Goal: Task Accomplishment & Management: Manage account settings

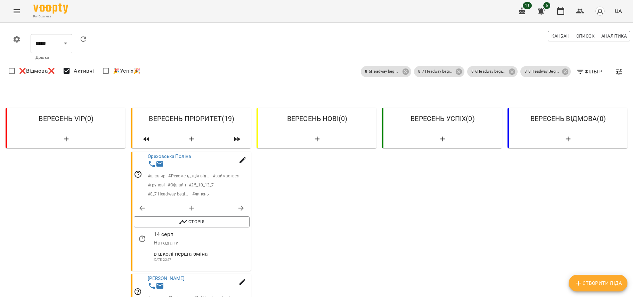
select select "**********"
click at [402, 70] on icon at bounding box center [405, 71] width 6 height 6
click at [455, 71] on icon at bounding box center [458, 71] width 6 height 6
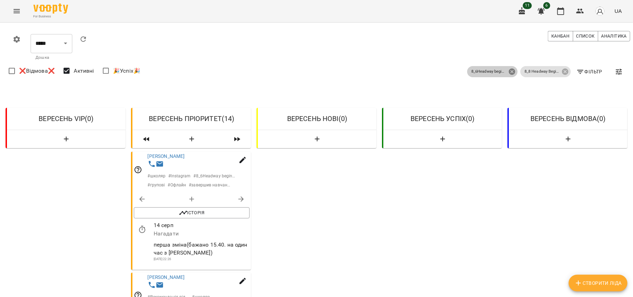
click at [509, 75] on icon at bounding box center [512, 72] width 8 height 8
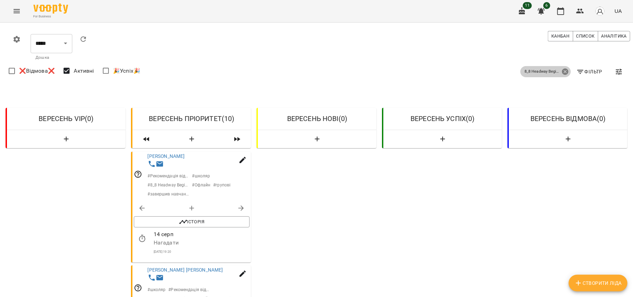
click at [562, 73] on icon at bounding box center [565, 71] width 6 height 6
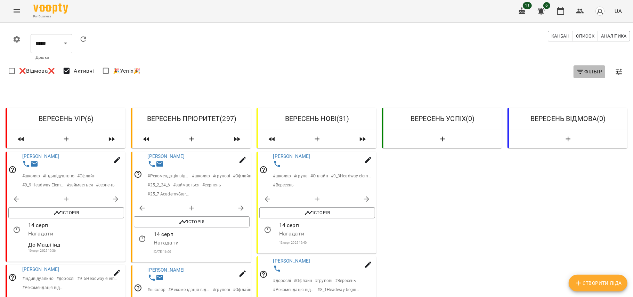
click at [576, 73] on icon "button" at bounding box center [580, 72] width 8 height 8
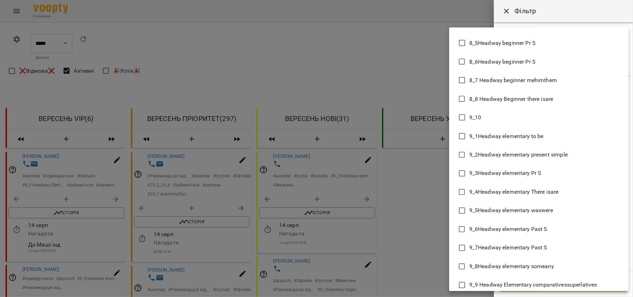
scroll to position [2720, 0]
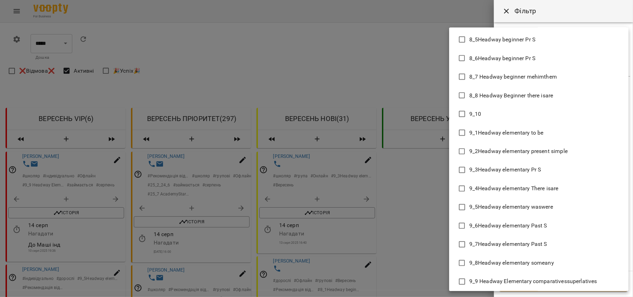
click at [545, 129] on li "9_1Headway elementary to be" at bounding box center [538, 132] width 179 height 19
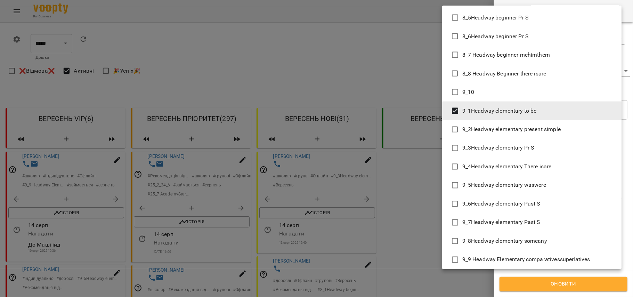
click at [547, 122] on li "9_2Headway elementary present simple" at bounding box center [531, 129] width 179 height 19
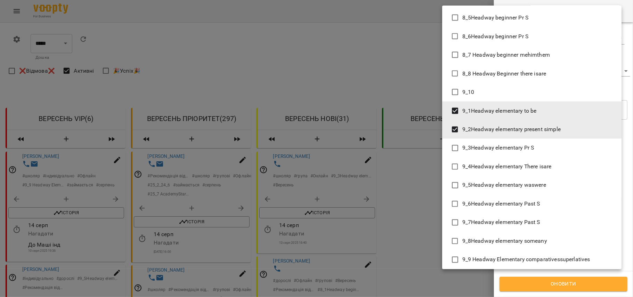
click at [548, 145] on li "9_3Headway elementary Pr S" at bounding box center [531, 148] width 179 height 19
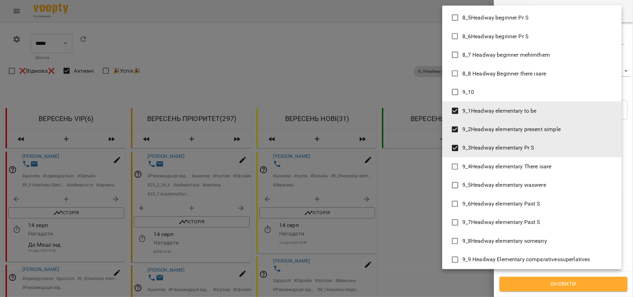
click at [548, 167] on span "9_4Headway elementary There isare" at bounding box center [506, 167] width 89 height 8
type input "**********"
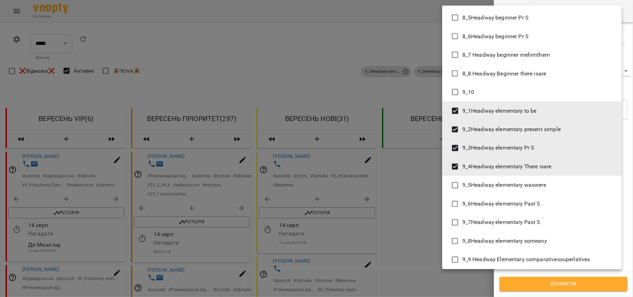
click at [563, 285] on div at bounding box center [316, 148] width 633 height 297
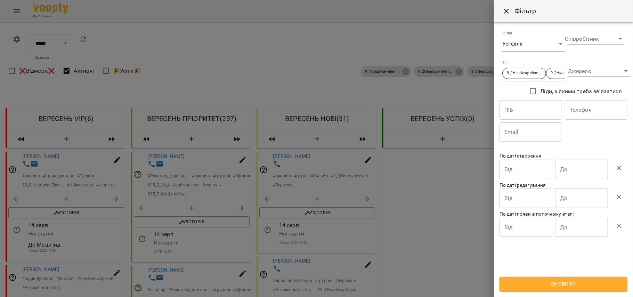
click at [563, 285] on span "Оновити" at bounding box center [563, 283] width 113 height 9
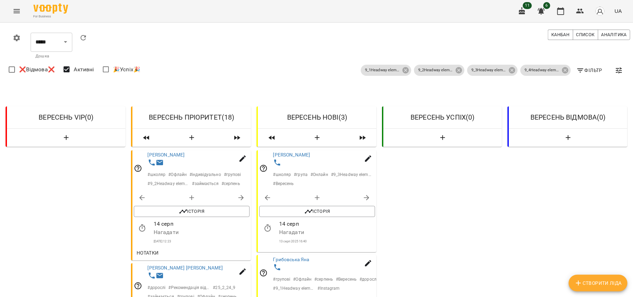
scroll to position [81, 0]
click at [155, 248] on span "Нотатки" at bounding box center [148, 252] width 22 height 8
drag, startPoint x: 176, startPoint y: 75, endPoint x: 190, endPoint y: 80, distance: 14.7
click at [190, 157] on div at bounding box center [199, 163] width 107 height 13
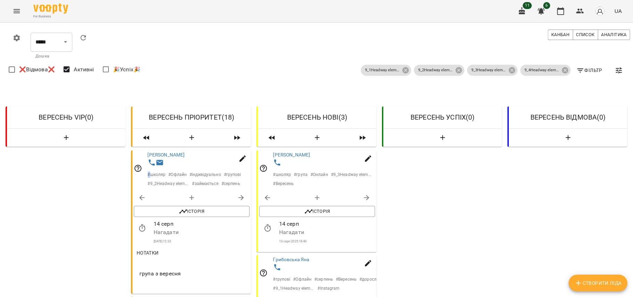
scroll to position [955, 0]
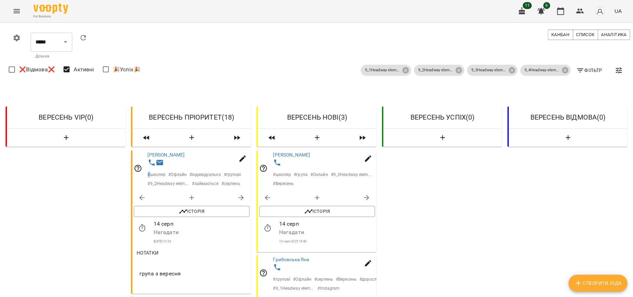
drag, startPoint x: 139, startPoint y: 165, endPoint x: 190, endPoint y: 176, distance: 52.6
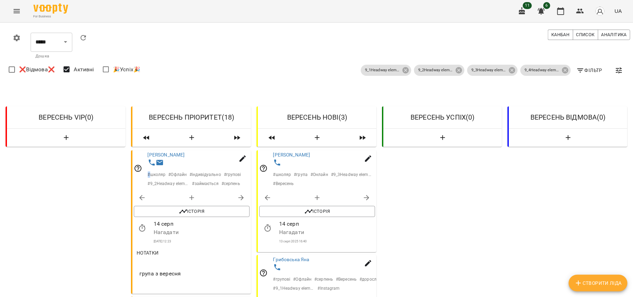
copy span "буде займатись 3 рази на тиждень індивідуально"
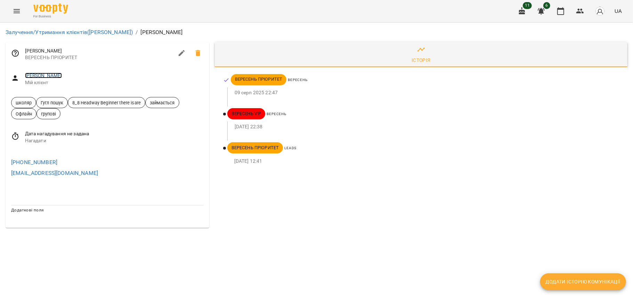
click at [46, 76] on link "Романова Кіра" at bounding box center [43, 76] width 37 height 6
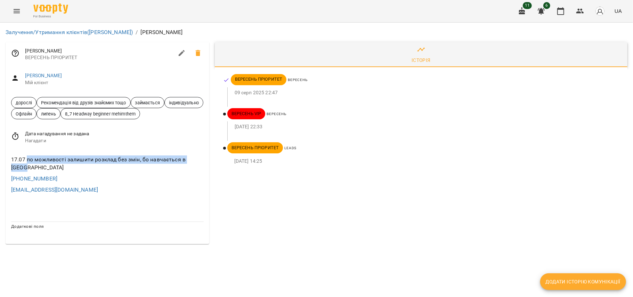
drag, startPoint x: 27, startPoint y: 160, endPoint x: 205, endPoint y: 160, distance: 177.5
click at [205, 160] on div "17.07 по можливості залишити розклад без змін, бо навчається в [GEOGRAPHIC_DATA]" at bounding box center [107, 163] width 195 height 19
copy div "по можливості залишити розклад без змін, бо навчається в [GEOGRAPHIC_DATA]"
click at [37, 74] on link "[PERSON_NAME]" at bounding box center [43, 76] width 37 height 6
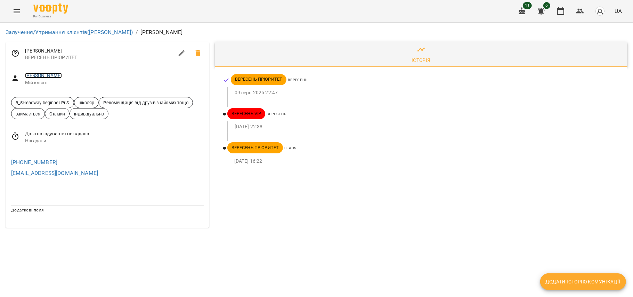
click at [50, 76] on link "Онопрієнко Сергій" at bounding box center [43, 76] width 37 height 6
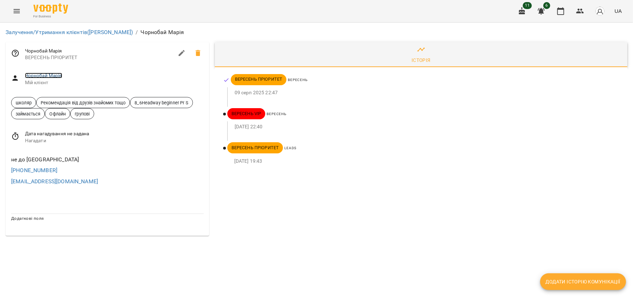
click at [46, 75] on link "Чорнобай Марія" at bounding box center [43, 76] width 37 height 6
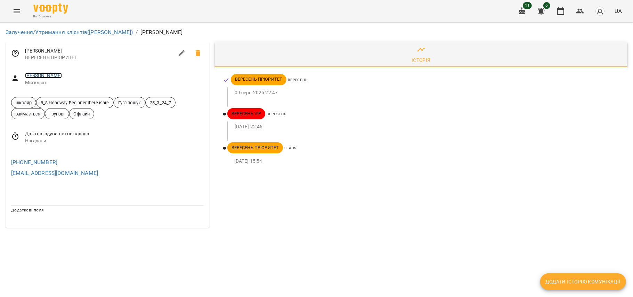
click at [62, 73] on link "Бабенко Костянтин" at bounding box center [43, 76] width 37 height 6
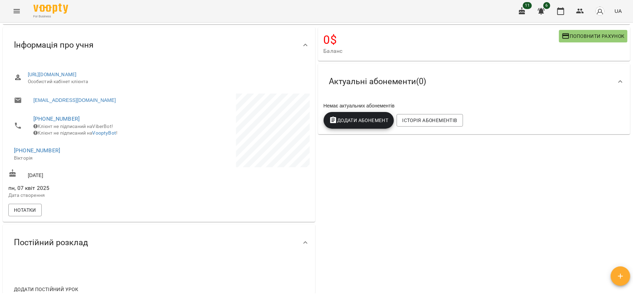
scroll to position [50, 0]
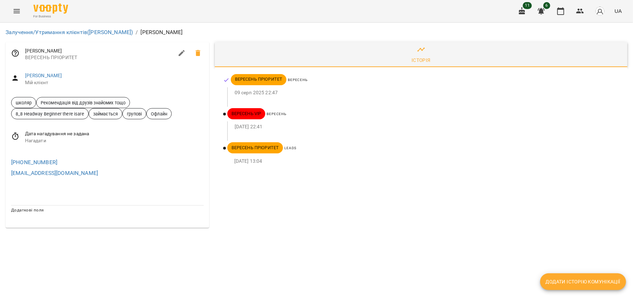
click at [53, 79] on span "Мій клієнт" at bounding box center [114, 82] width 179 height 7
click at [51, 77] on link "Пригорко Кіра" at bounding box center [43, 76] width 37 height 6
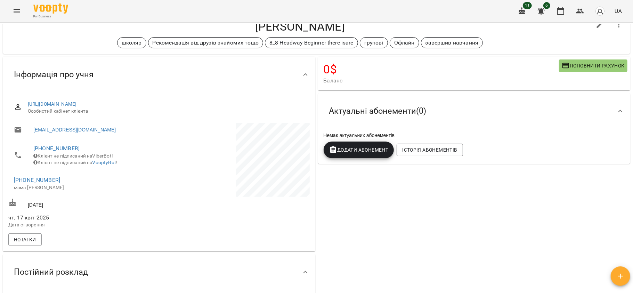
scroll to position [23, 0]
click at [21, 243] on span "Нотатки" at bounding box center [25, 239] width 22 height 8
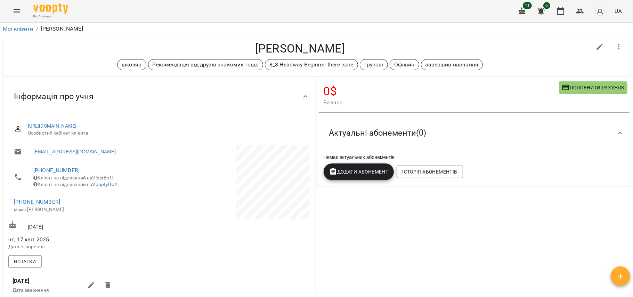
scroll to position [0, 0]
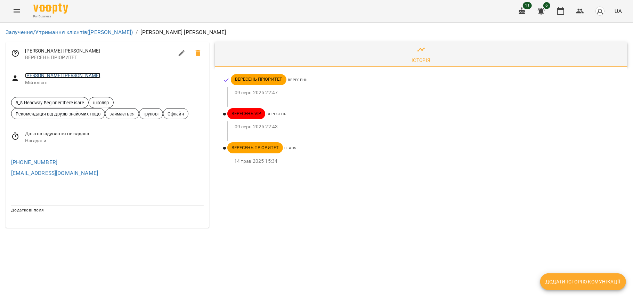
click at [62, 76] on link "Костейчук Єлизавета" at bounding box center [62, 76] width 75 height 6
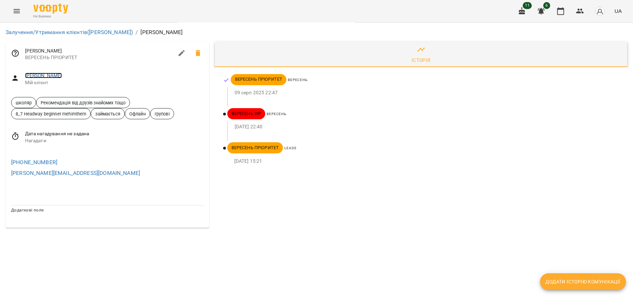
click at [59, 76] on link "[PERSON_NAME]" at bounding box center [43, 76] width 37 height 6
click at [62, 76] on link "[PERSON_NAME]" at bounding box center [43, 76] width 37 height 6
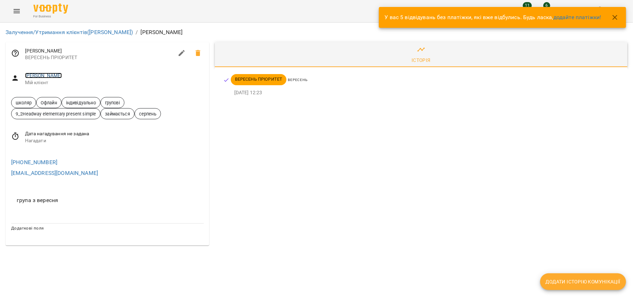
click at [62, 77] on link "Гетьманчук Марина" at bounding box center [43, 76] width 37 height 6
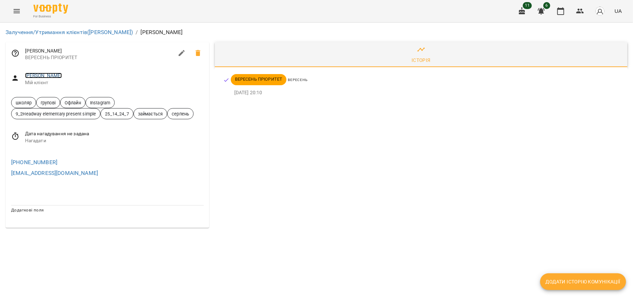
click at [61, 74] on link "[PERSON_NAME]" at bounding box center [43, 76] width 37 height 6
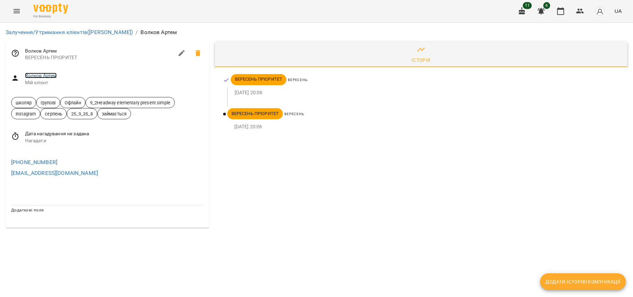
click at [50, 75] on link "Волков Артем" at bounding box center [41, 76] width 32 height 6
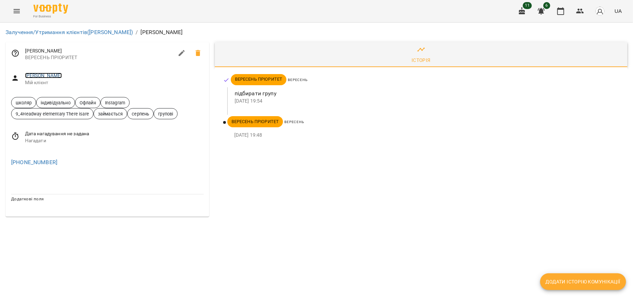
click at [31, 75] on link "[PERSON_NAME]" at bounding box center [43, 76] width 37 height 6
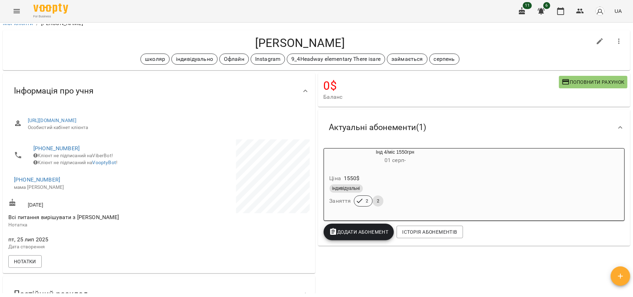
scroll to position [8, 0]
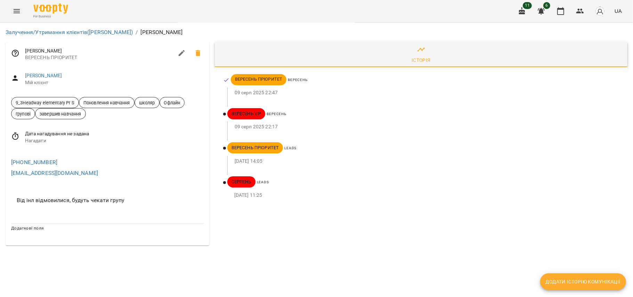
click at [61, 72] on div "Андронатій Уляна Мій клієнт" at bounding box center [108, 79] width 204 height 25
click at [61, 75] on link "Андронатій Уляна" at bounding box center [43, 76] width 37 height 6
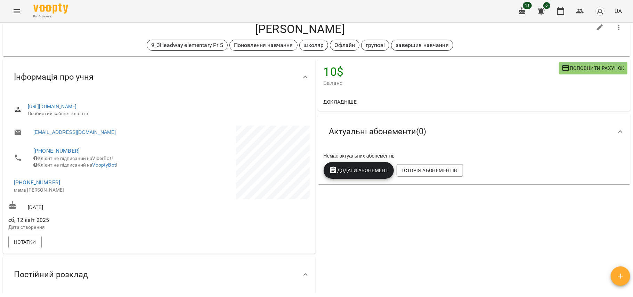
scroll to position [21, 0]
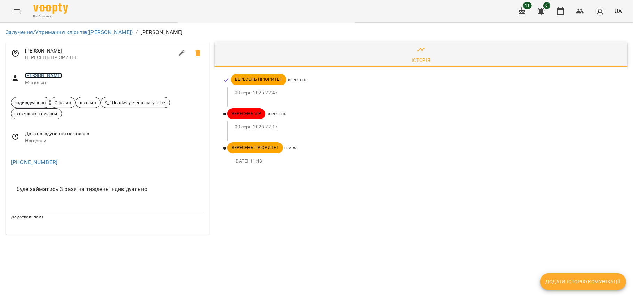
click at [53, 74] on link "Ліневич Злата" at bounding box center [43, 76] width 37 height 6
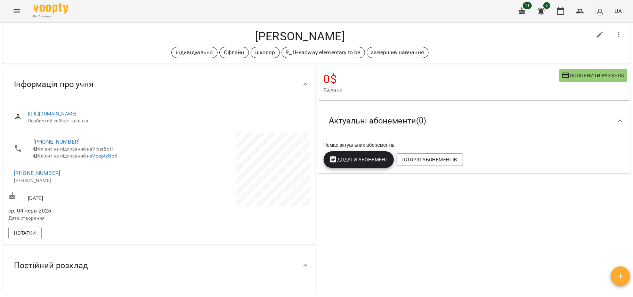
scroll to position [14, 0]
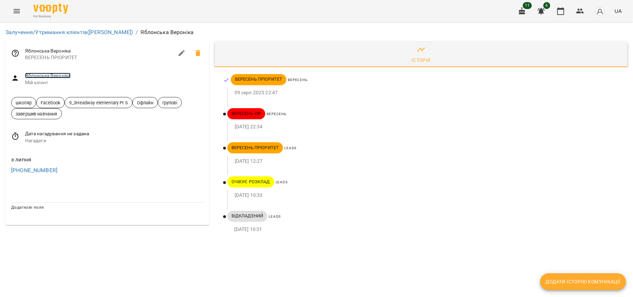
click at [59, 76] on link "Яблонська Вероніка" at bounding box center [48, 76] width 46 height 6
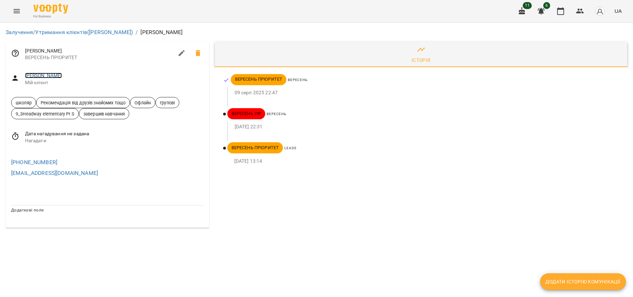
click at [53, 73] on link "[PERSON_NAME]" at bounding box center [43, 76] width 37 height 6
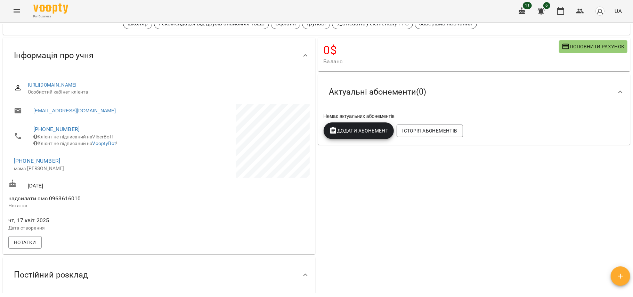
scroll to position [49, 0]
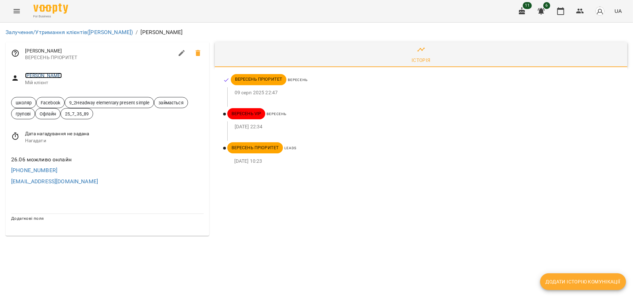
click at [52, 77] on link "[PERSON_NAME]" at bounding box center [43, 76] width 37 height 6
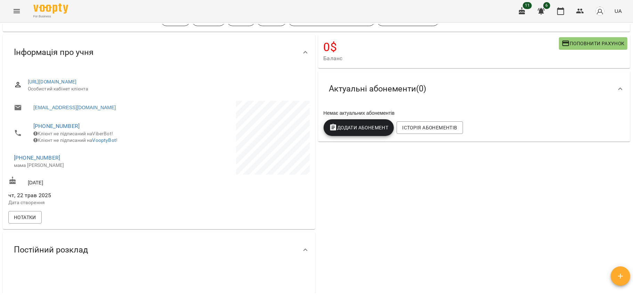
scroll to position [24, 0]
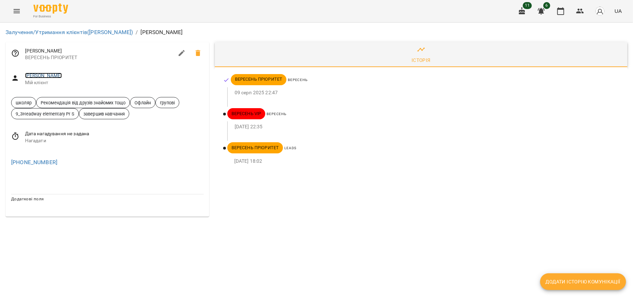
click at [38, 75] on link "[PERSON_NAME]" at bounding box center [43, 76] width 37 height 6
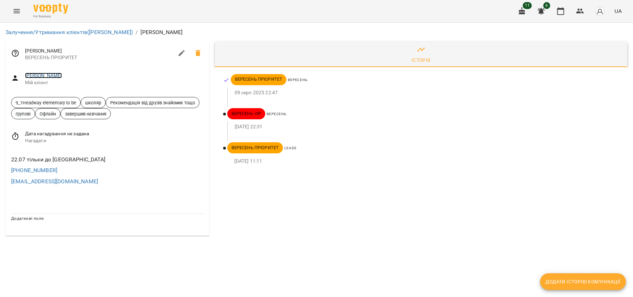
click at [58, 73] on link "[PERSON_NAME]" at bounding box center [43, 76] width 37 height 6
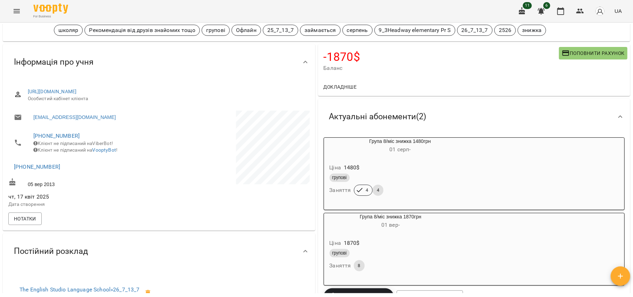
scroll to position [131, 0]
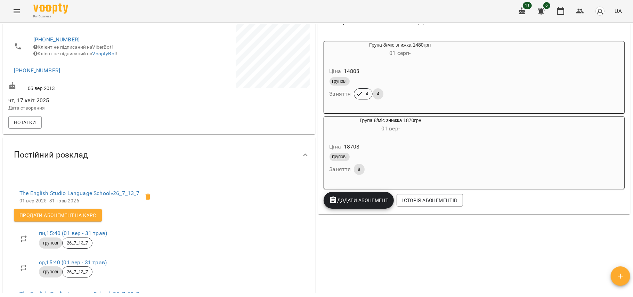
click at [30, 130] on div "Нотатки" at bounding box center [159, 122] width 304 height 15
click at [28, 126] on span "Нотатки" at bounding box center [25, 122] width 22 height 8
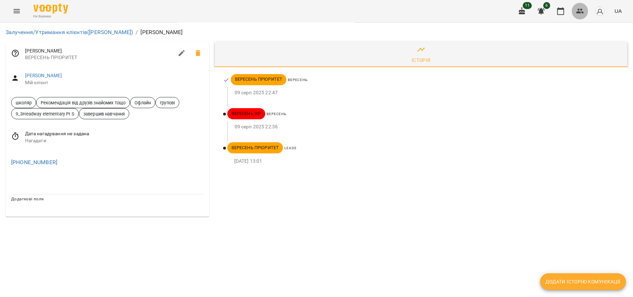
click at [581, 11] on icon "button" at bounding box center [580, 11] width 8 height 8
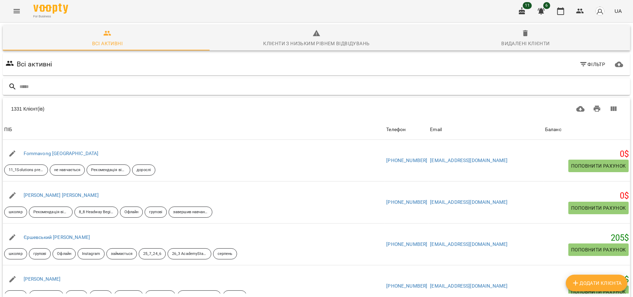
click at [180, 86] on input "text" at bounding box center [323, 86] width 608 height 11
type input "********"
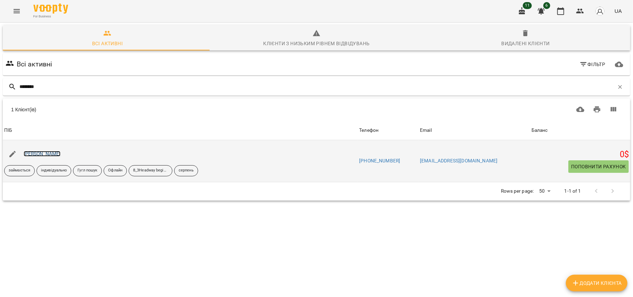
click at [55, 153] on link "Сінкевич Галина" at bounding box center [42, 154] width 37 height 6
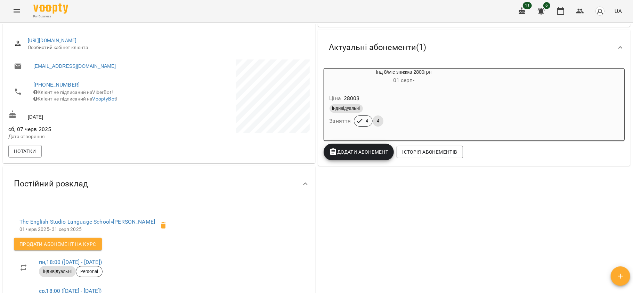
scroll to position [88, 0]
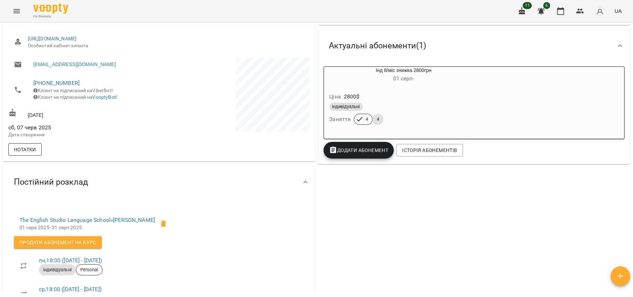
click at [26, 154] on span "Нотатки" at bounding box center [25, 149] width 22 height 8
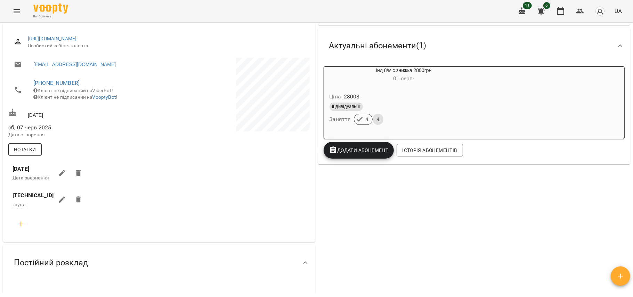
click at [35, 154] on span "Нотатки" at bounding box center [25, 149] width 22 height 8
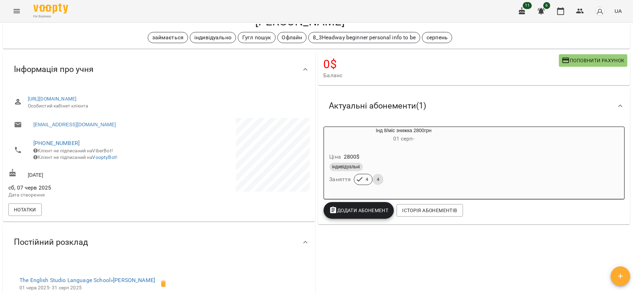
scroll to position [0, 0]
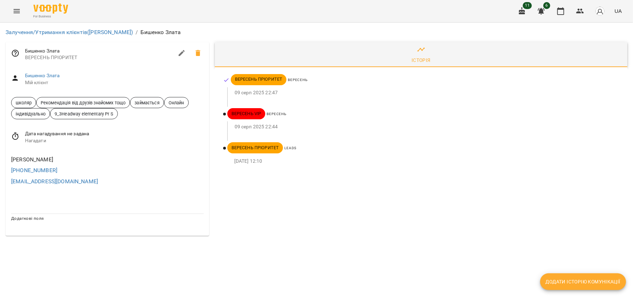
click at [70, 159] on div "[PERSON_NAME]" at bounding box center [107, 159] width 195 height 11
drag, startPoint x: 13, startPoint y: 156, endPoint x: 82, endPoint y: 162, distance: 69.0
click at [82, 162] on div "Онлайн Індивідуально" at bounding box center [107, 159] width 195 height 11
drag, startPoint x: 11, startPoint y: 156, endPoint x: 74, endPoint y: 158, distance: 62.9
click at [74, 158] on div "Онлайн Індивідуально" at bounding box center [107, 159] width 195 height 11
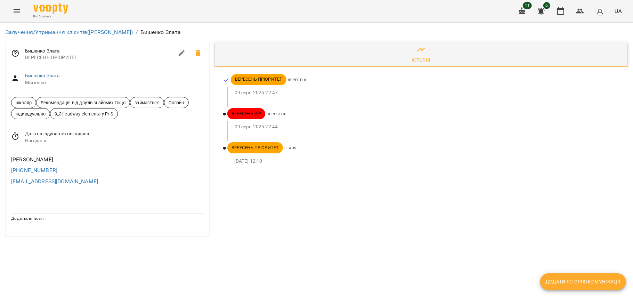
copy div "Онлайн Індивідуально"
click at [56, 75] on link "Бишенко Злата" at bounding box center [42, 76] width 35 height 6
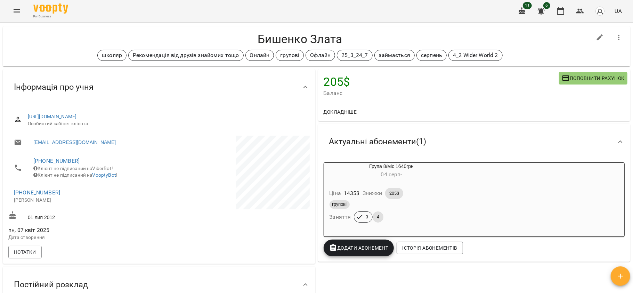
scroll to position [10, 0]
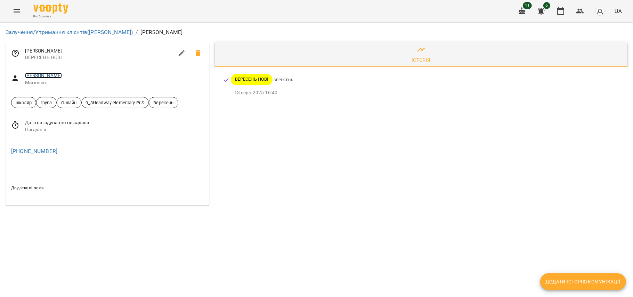
click at [49, 73] on link "[PERSON_NAME]" at bounding box center [43, 76] width 37 height 6
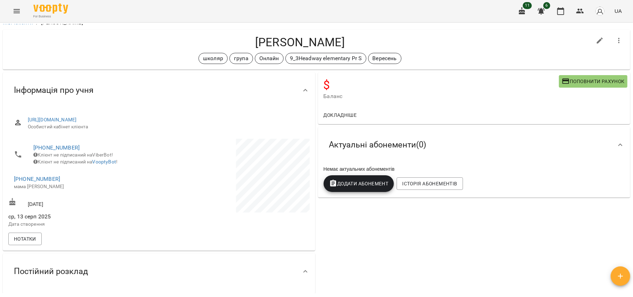
scroll to position [10, 0]
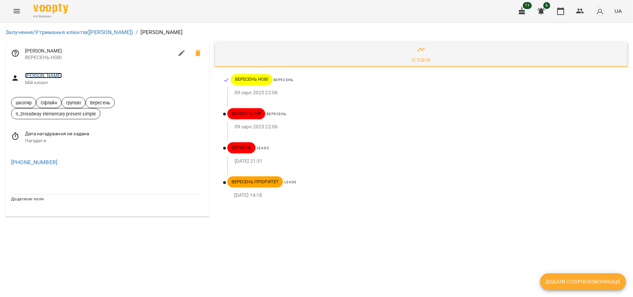
click at [62, 78] on link "Думанський Кирилл" at bounding box center [43, 76] width 37 height 6
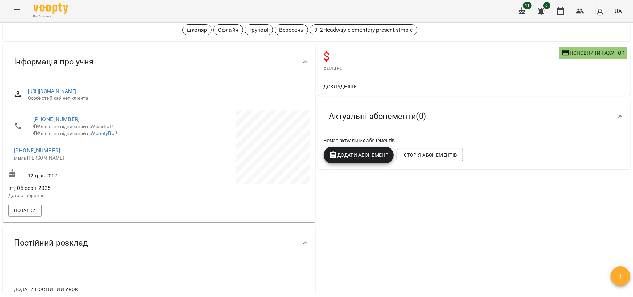
scroll to position [36, 0]
click at [28, 209] on button "Нотатки" at bounding box center [24, 209] width 33 height 13
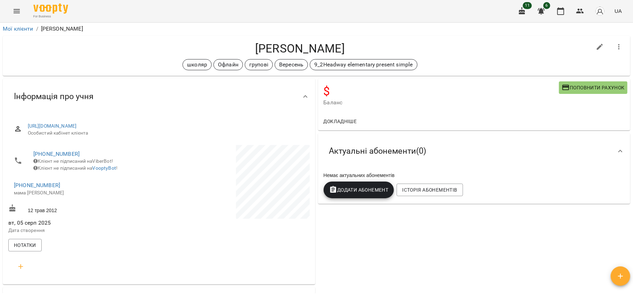
scroll to position [0, 0]
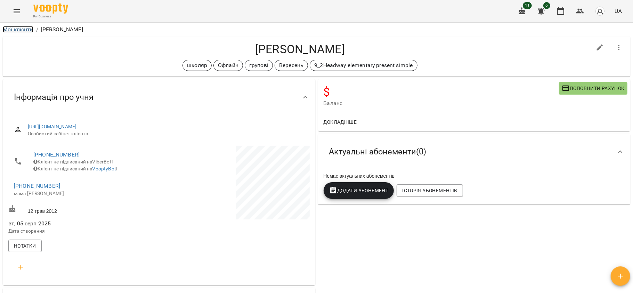
click at [20, 31] on link "Мої клієнти" at bounding box center [18, 29] width 31 height 7
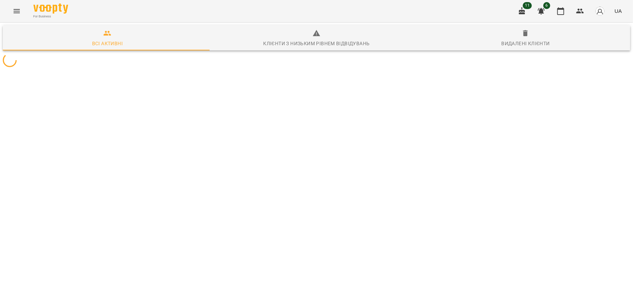
click at [14, 13] on icon "Menu" at bounding box center [17, 11] width 6 height 4
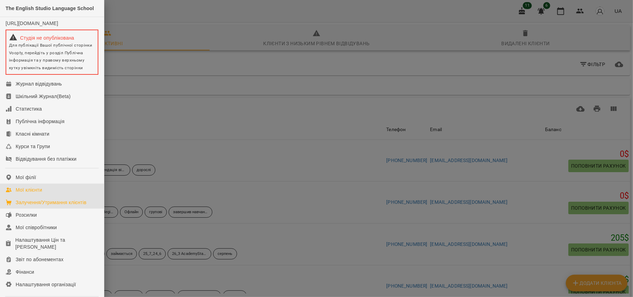
click at [41, 206] on div "Залучення/Утримання клієнтів" at bounding box center [51, 202] width 71 height 7
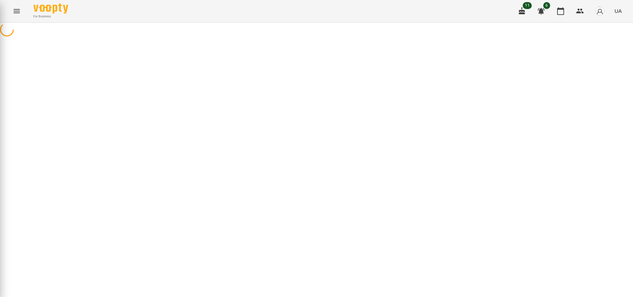
select select "**********"
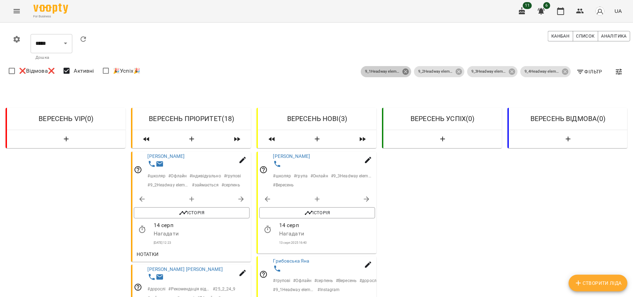
click at [402, 72] on icon at bounding box center [406, 72] width 8 height 8
click at [455, 72] on icon at bounding box center [459, 72] width 8 height 8
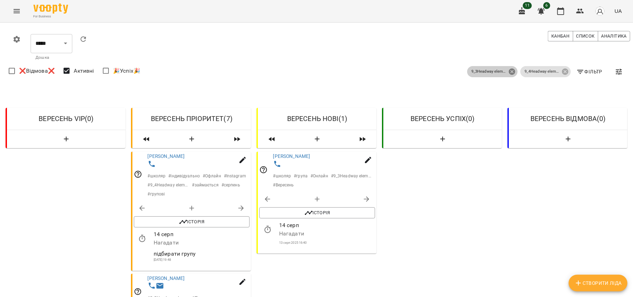
click at [508, 71] on icon at bounding box center [512, 72] width 8 height 8
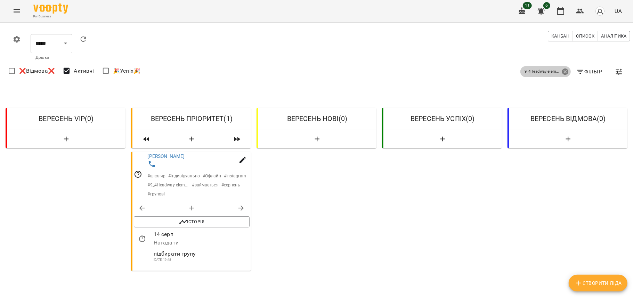
click at [561, 74] on icon at bounding box center [565, 72] width 8 height 8
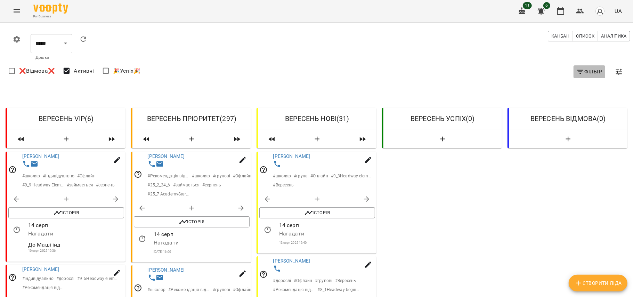
click at [576, 69] on icon "button" at bounding box center [580, 72] width 8 height 8
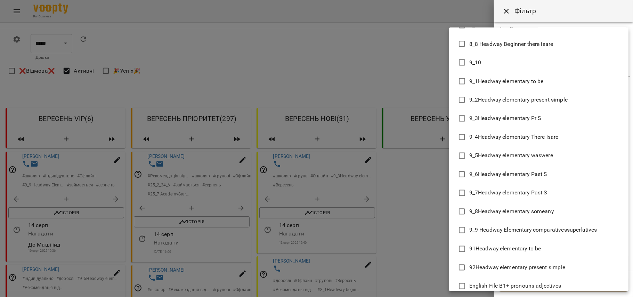
scroll to position [2775, 0]
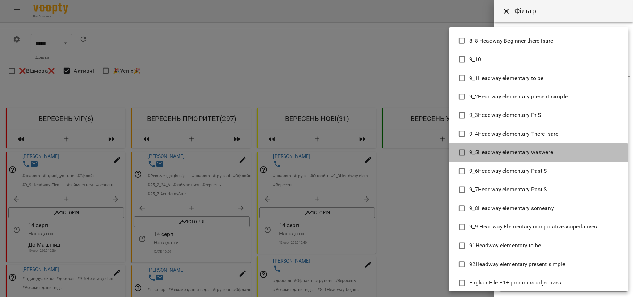
click at [538, 155] on span "9_5Headway elementary waswere" at bounding box center [511, 152] width 84 height 8
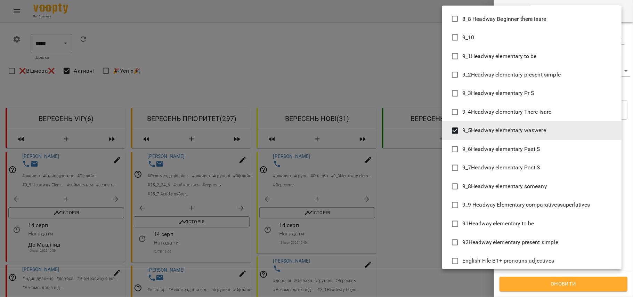
click at [533, 154] on li "9_6Headway elementary Past S" at bounding box center [531, 149] width 179 height 19
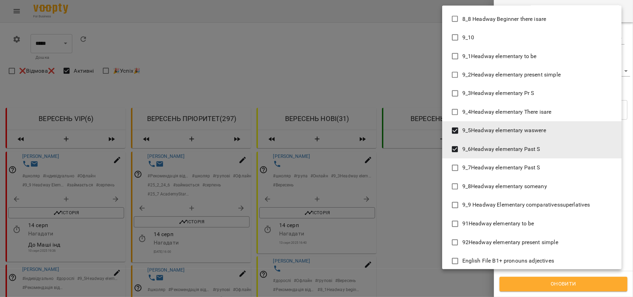
click at [538, 165] on span "9_7Headway elementary Past S" at bounding box center [501, 168] width 78 height 8
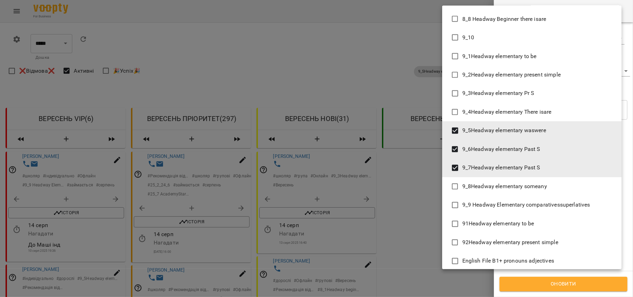
click at [538, 185] on span "9_8Headway elementary someany" at bounding box center [504, 186] width 84 height 8
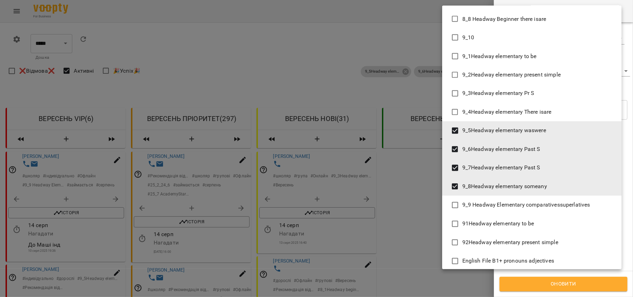
click at [540, 202] on span "9_9 Headway Elementary comparativessuperlatives" at bounding box center [526, 205] width 128 height 8
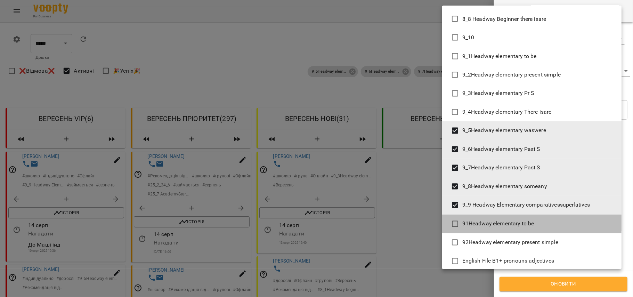
click at [550, 222] on li "91Headway elementary to be" at bounding box center [531, 223] width 179 height 19
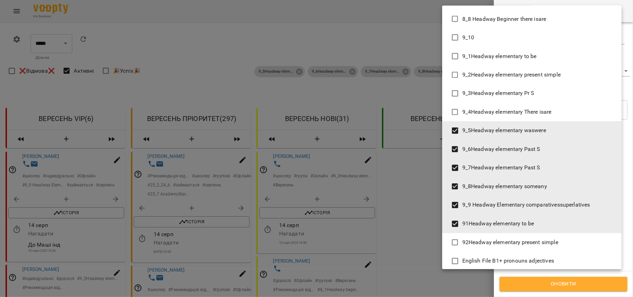
click at [561, 241] on li "92Headway elementary present simple" at bounding box center [531, 242] width 179 height 19
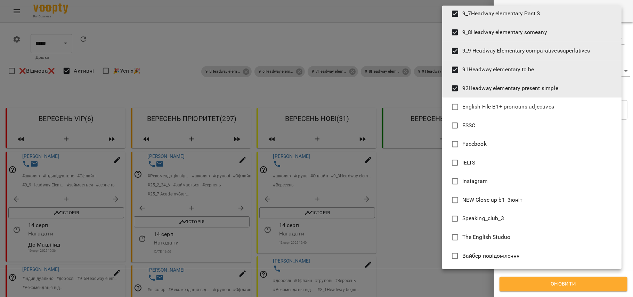
scroll to position [2893, 0]
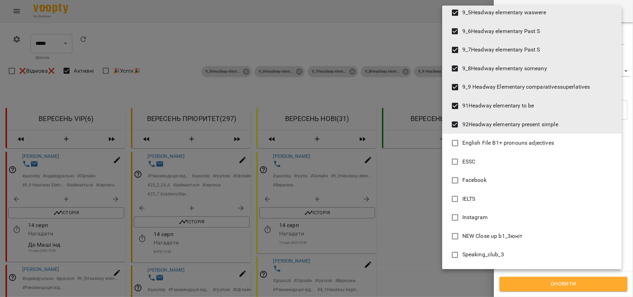
click at [521, 103] on span "91Headway elementary to be" at bounding box center [498, 105] width 72 height 8
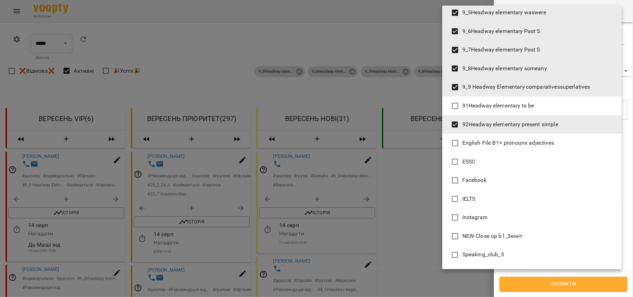
click at [521, 120] on span "92Headway elementary present simple" at bounding box center [510, 124] width 96 height 8
type input "**********"
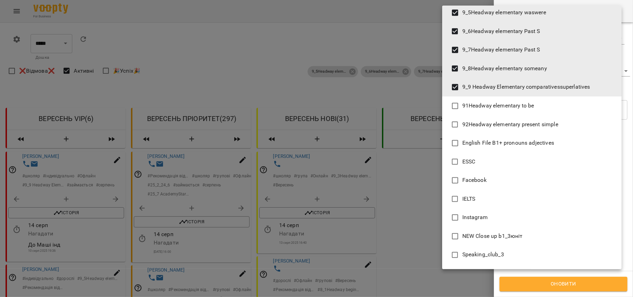
click at [568, 294] on div at bounding box center [316, 148] width 633 height 297
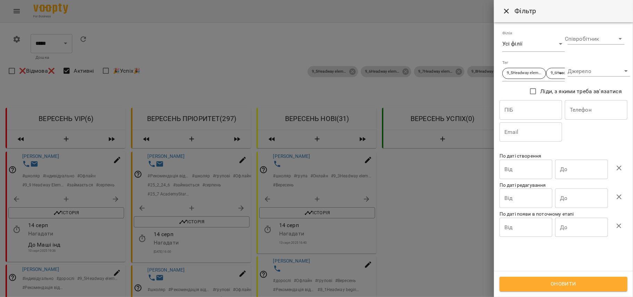
click at [568, 294] on div "1_1 Captain Jack1 1_2 Captain Jack 1 1_3 Captain Jack1 1_4 Captain Jack1 10_5So…" at bounding box center [316, 148] width 633 height 297
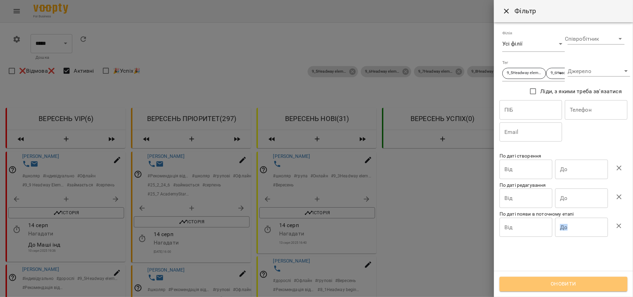
click at [562, 288] on span "Оновити" at bounding box center [563, 283] width 113 height 9
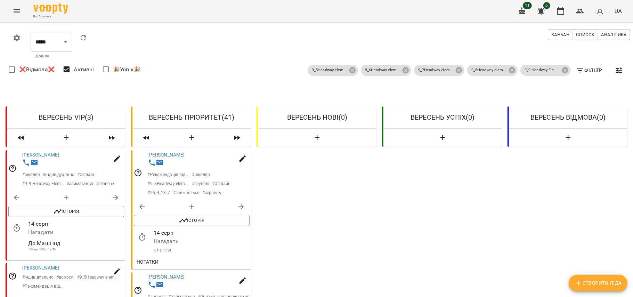
scroll to position [83, 0]
click at [134, 255] on button "Нотатки" at bounding box center [148, 261] width 28 height 13
drag, startPoint x: 138, startPoint y: 187, endPoint x: 210, endPoint y: 186, distance: 72.6
click at [210, 278] on span "після 16.00 пропонувати" at bounding box center [191, 282] width 105 height 8
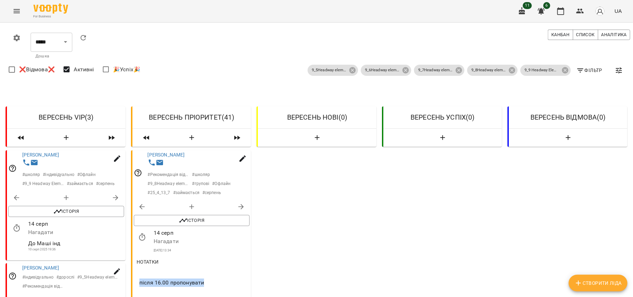
copy span "після 16.00 пропонувати"
drag, startPoint x: 152, startPoint y: 159, endPoint x: 185, endPoint y: 165, distance: 33.6
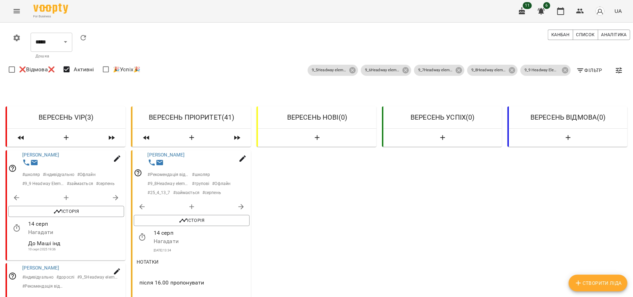
copy p "перша зміна, пропонувати не раніше 16.50"
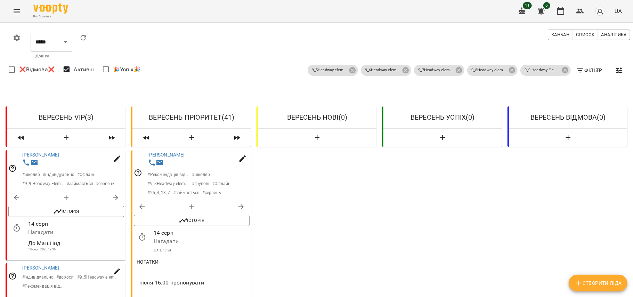
drag, startPoint x: 152, startPoint y: 170, endPoint x: 195, endPoint y: 169, distance: 43.1
copy p "в школі до 16"
drag, startPoint x: 188, startPoint y: 140, endPoint x: 155, endPoint y: 138, distance: 32.7
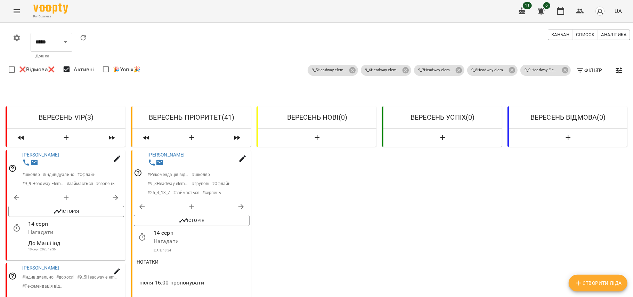
drag, startPoint x: 150, startPoint y: 138, endPoint x: 199, endPoint y: 139, distance: 49.3
copy p "в школі до 16"
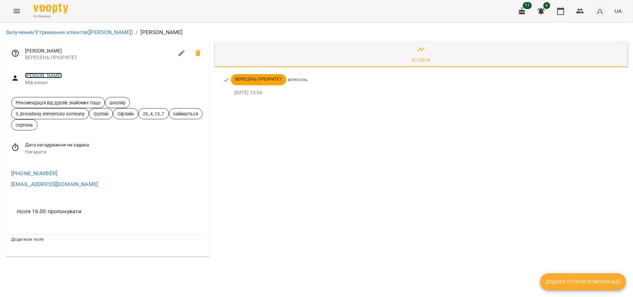
click at [49, 75] on link "[PERSON_NAME]" at bounding box center [43, 76] width 37 height 6
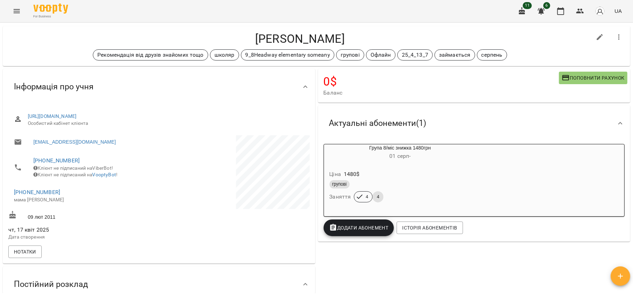
scroll to position [13, 0]
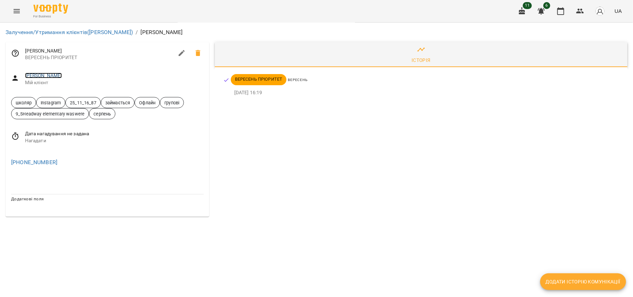
click at [52, 75] on link "[PERSON_NAME]" at bounding box center [43, 76] width 37 height 6
click at [47, 77] on link "[PERSON_NAME]" at bounding box center [43, 76] width 37 height 6
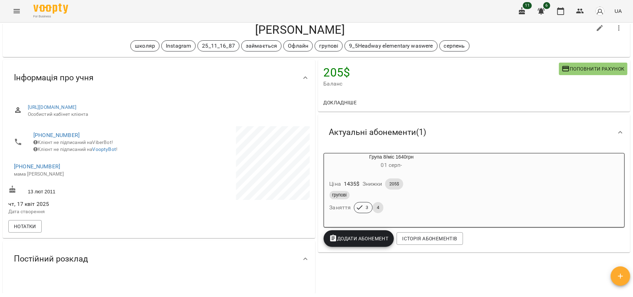
scroll to position [20, 0]
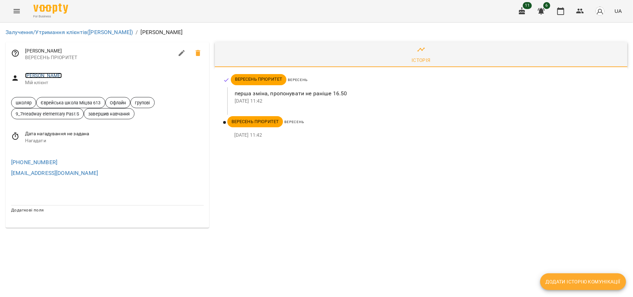
click at [53, 75] on link "[PERSON_NAME]" at bounding box center [43, 76] width 37 height 6
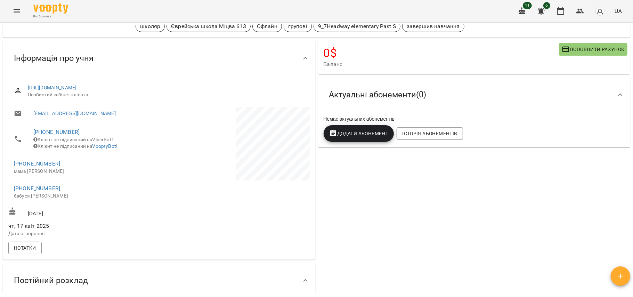
scroll to position [50, 0]
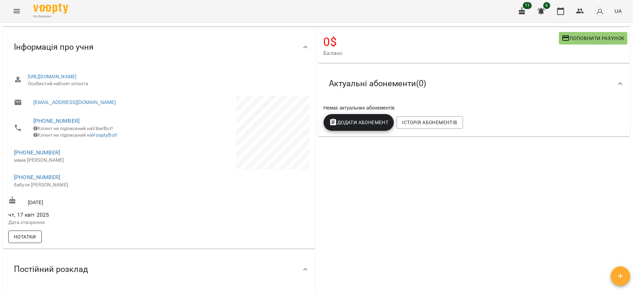
click at [38, 242] on button "Нотатки" at bounding box center [24, 236] width 33 height 13
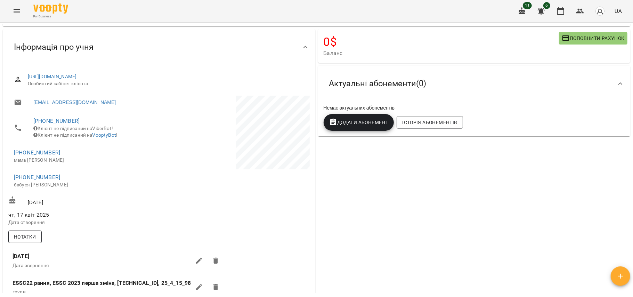
click at [39, 240] on button "Нотатки" at bounding box center [24, 236] width 33 height 13
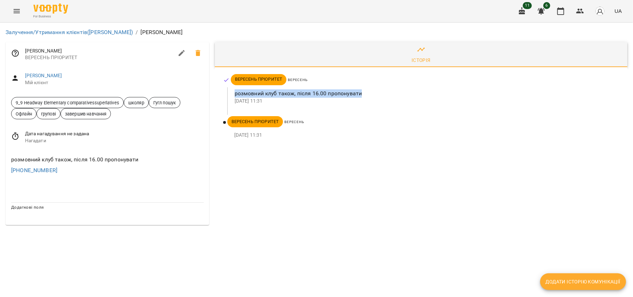
drag, startPoint x: 360, startPoint y: 92, endPoint x: 235, endPoint y: 93, distance: 124.7
click at [235, 93] on p "розмовний клуб також, після 16.00 пропонувати" at bounding box center [424, 93] width 381 height 8
copy p "розмовний клуб також, після 16.00 пропонувати"
click at [147, 171] on div "[PHONE_NUMBER]" at bounding box center [107, 170] width 195 height 11
click at [131, 171] on div "[PHONE_NUMBER]" at bounding box center [107, 170] width 195 height 11
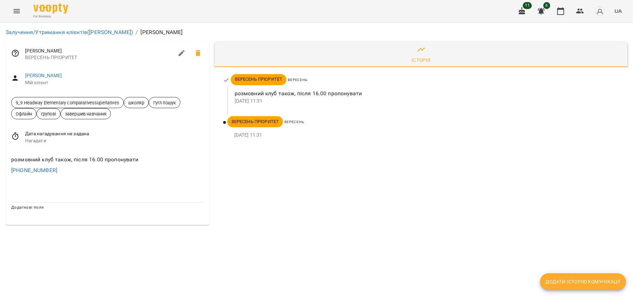
click at [257, 163] on div "Історія ВЕРЕСЕНЬ ПРІОРИТЕТ ВЕРЕСЕНЬ розмовний клуб також, після 16.00 пропонува…" at bounding box center [421, 133] width 418 height 188
click at [62, 74] on link "[PERSON_NAME]" at bounding box center [43, 76] width 37 height 6
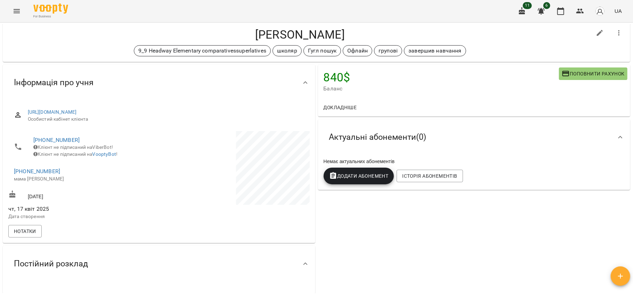
scroll to position [16, 0]
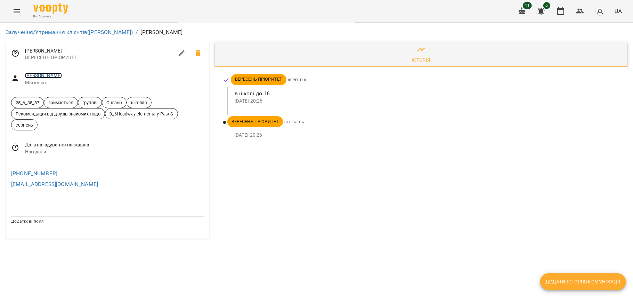
click at [53, 74] on link "[PERSON_NAME]" at bounding box center [43, 76] width 37 height 6
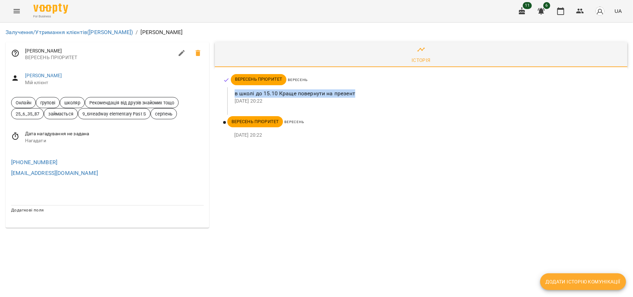
drag, startPoint x: 235, startPoint y: 92, endPoint x: 356, endPoint y: 94, distance: 121.2
click at [356, 94] on p "в школі до 15.10 Краще повернути на презент" at bounding box center [424, 93] width 381 height 8
copy p "в школі до 15.10 Краще повернути на презент"
click at [47, 76] on link "[PERSON_NAME]" at bounding box center [43, 76] width 37 height 6
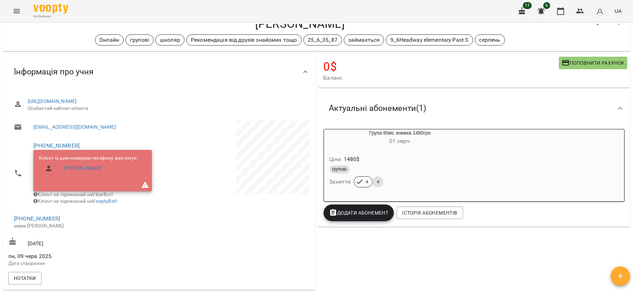
scroll to position [31, 0]
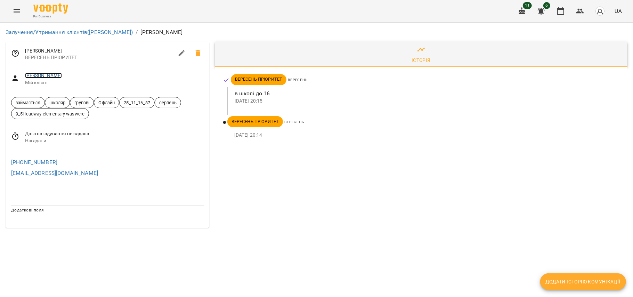
click at [60, 76] on link "[PERSON_NAME]" at bounding box center [43, 76] width 37 height 6
